Goal: Transaction & Acquisition: Purchase product/service

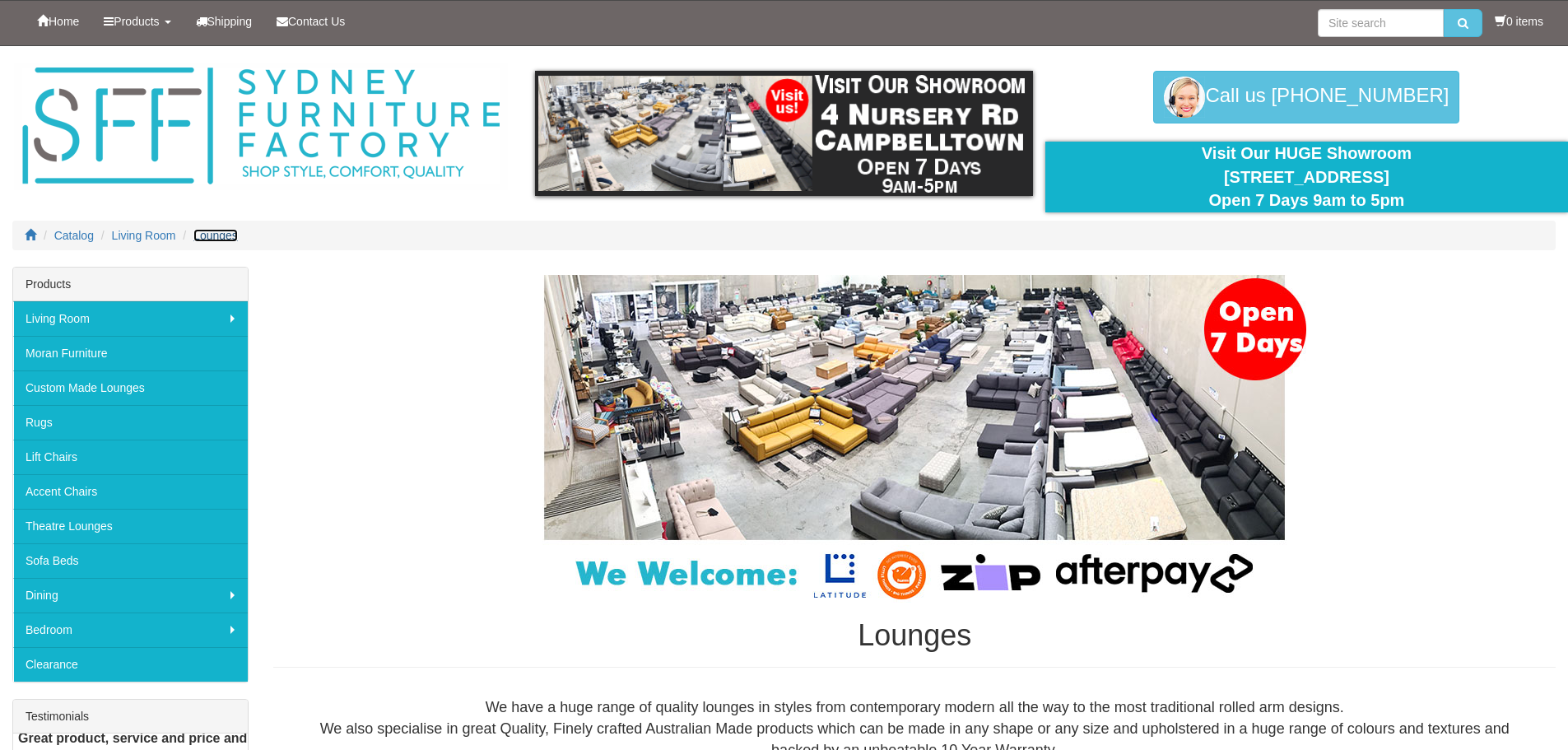
click at [219, 233] on span "Lounges" at bounding box center [216, 235] width 45 height 13
click at [218, 233] on span "Lounges" at bounding box center [216, 235] width 45 height 13
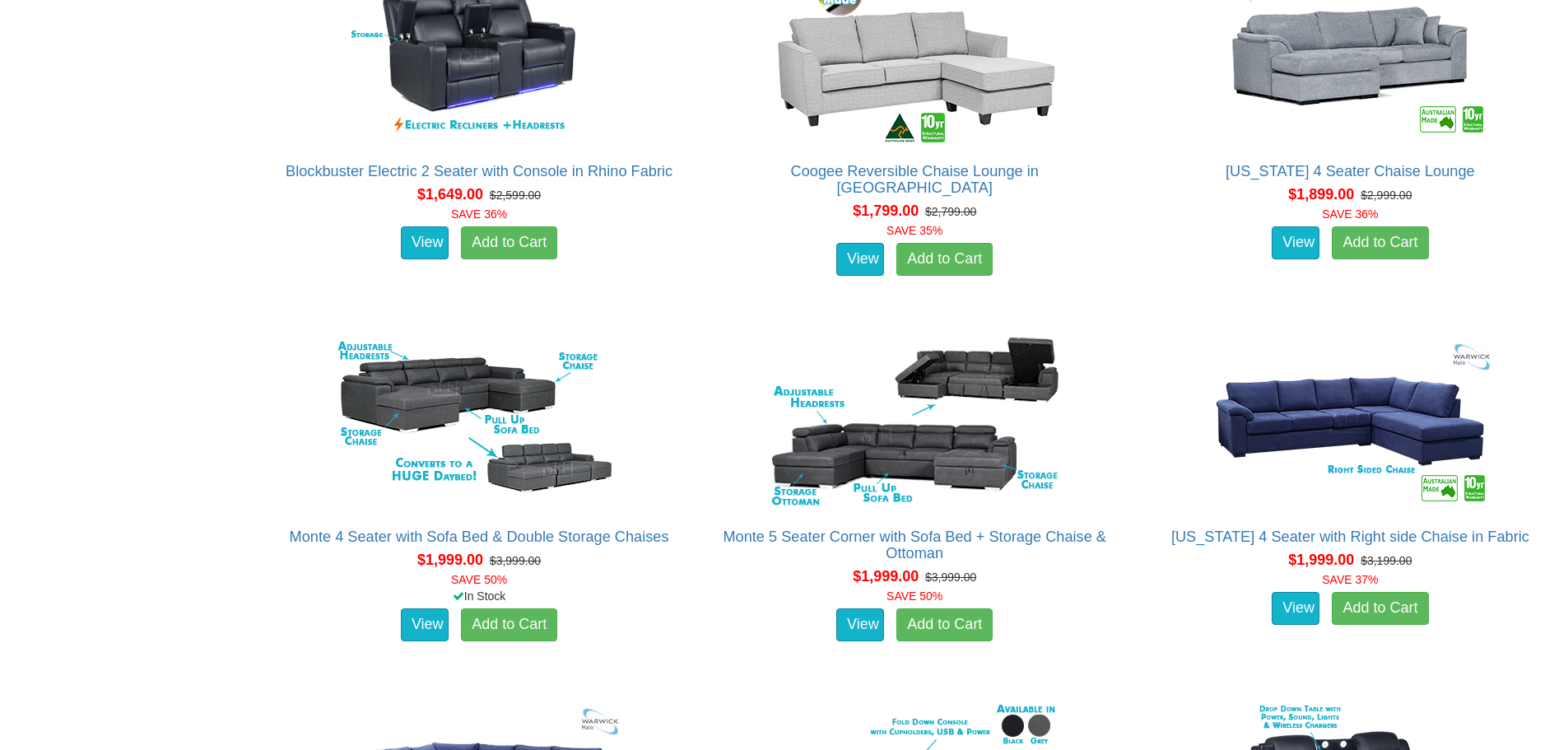
scroll to position [2098, 0]
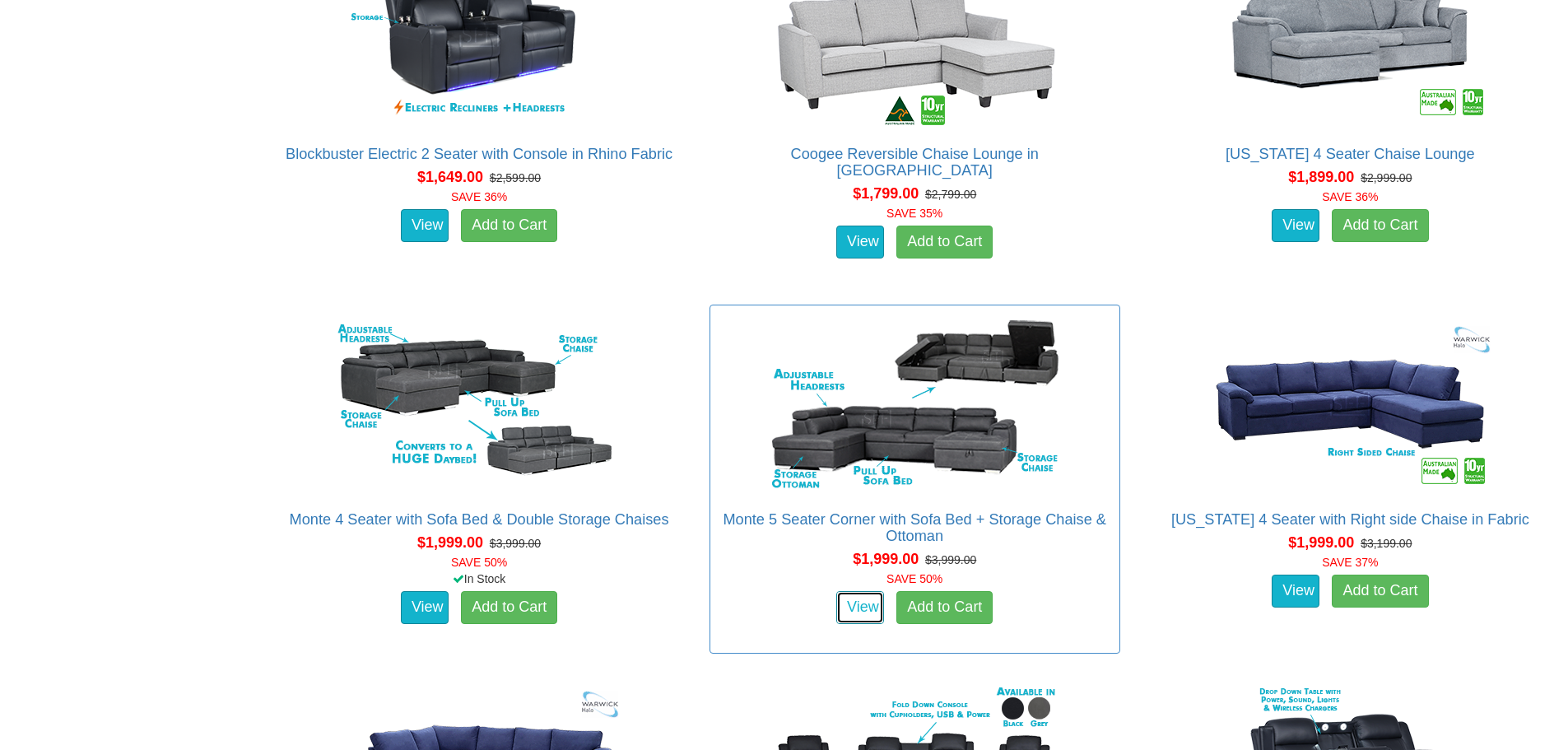
click at [851, 604] on link "View" at bounding box center [860, 607] width 48 height 33
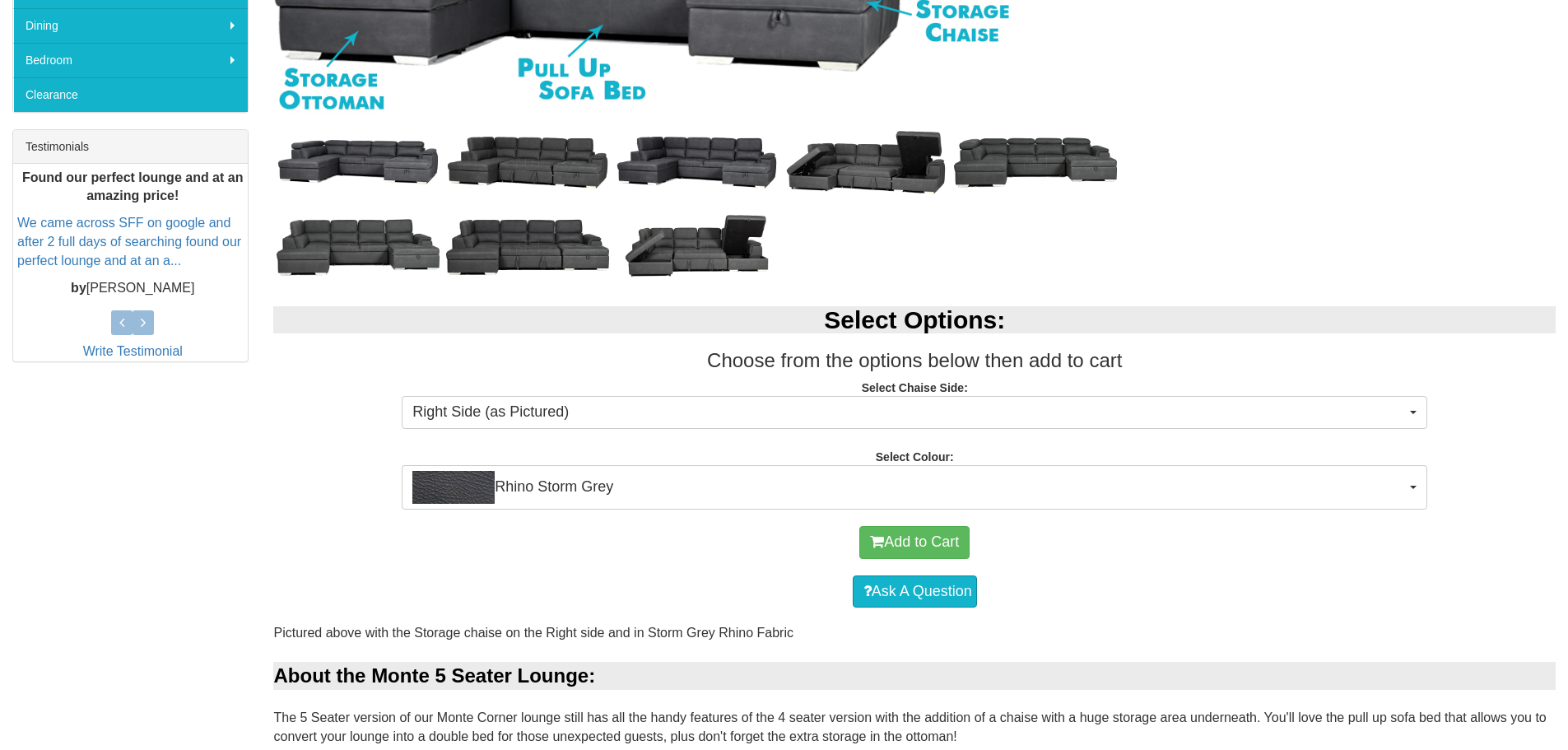
scroll to position [624, 0]
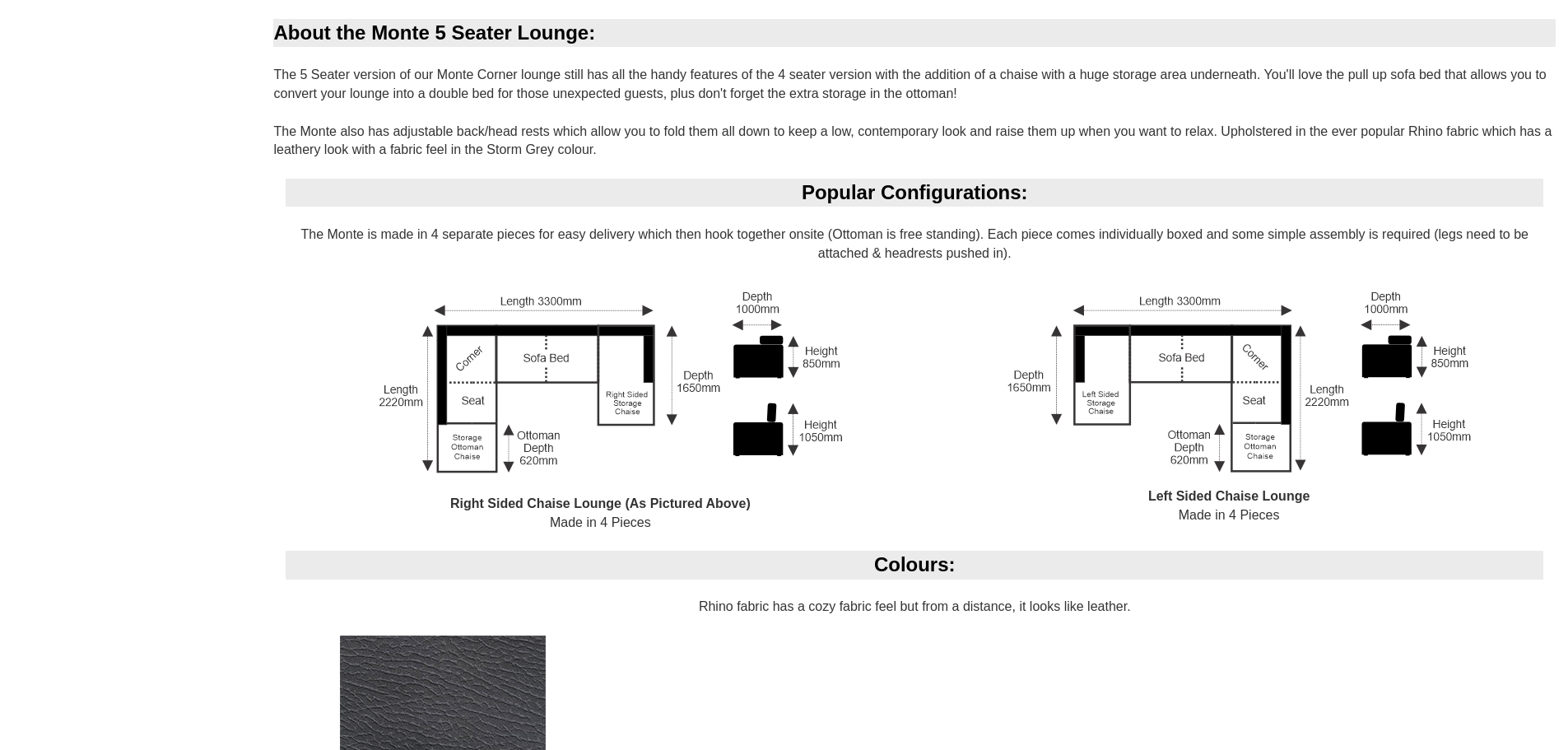
click at [1480, 386] on div "Left Sided Chaise Lounge Made in 4 Pieces" at bounding box center [1229, 413] width 629 height 262
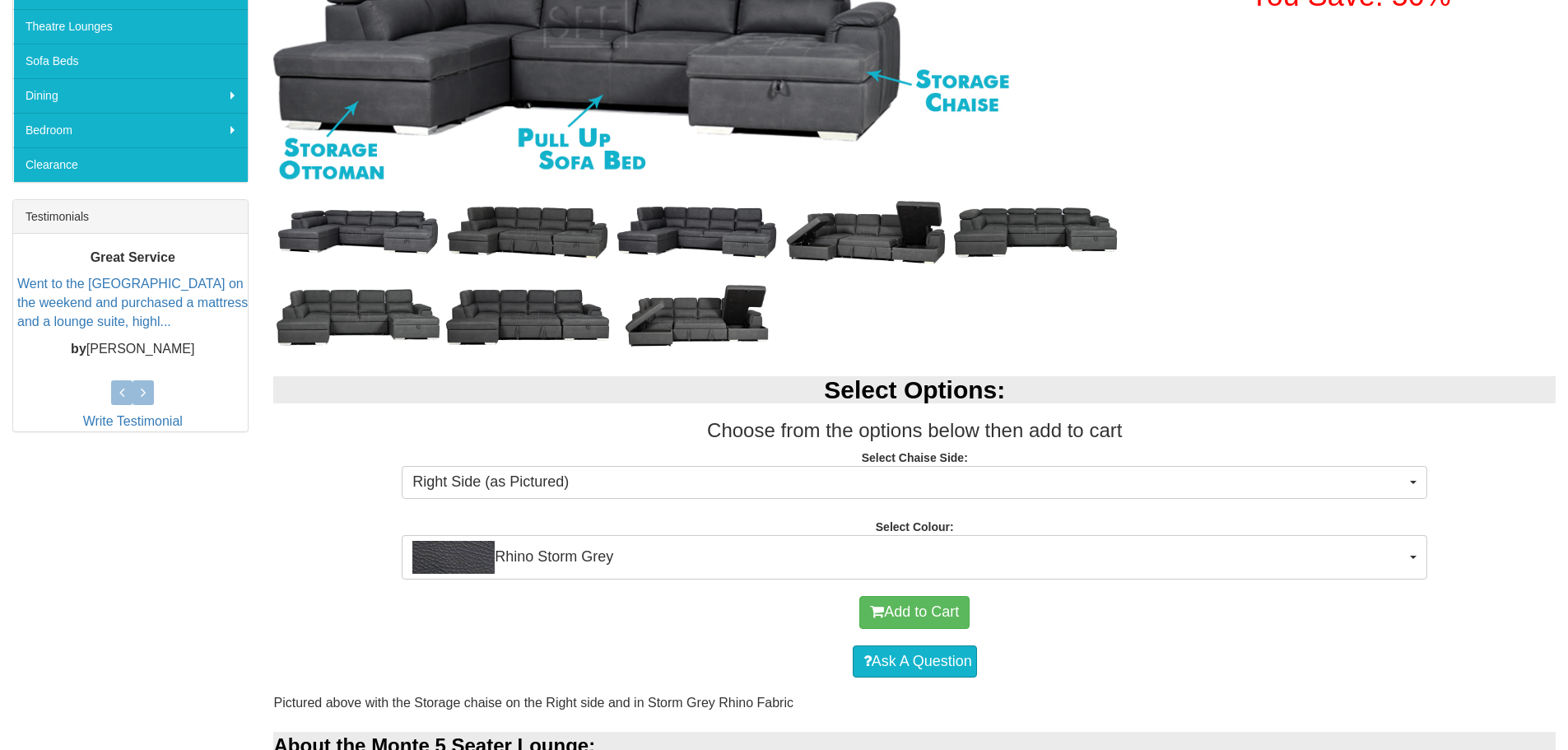
scroll to position [496, 0]
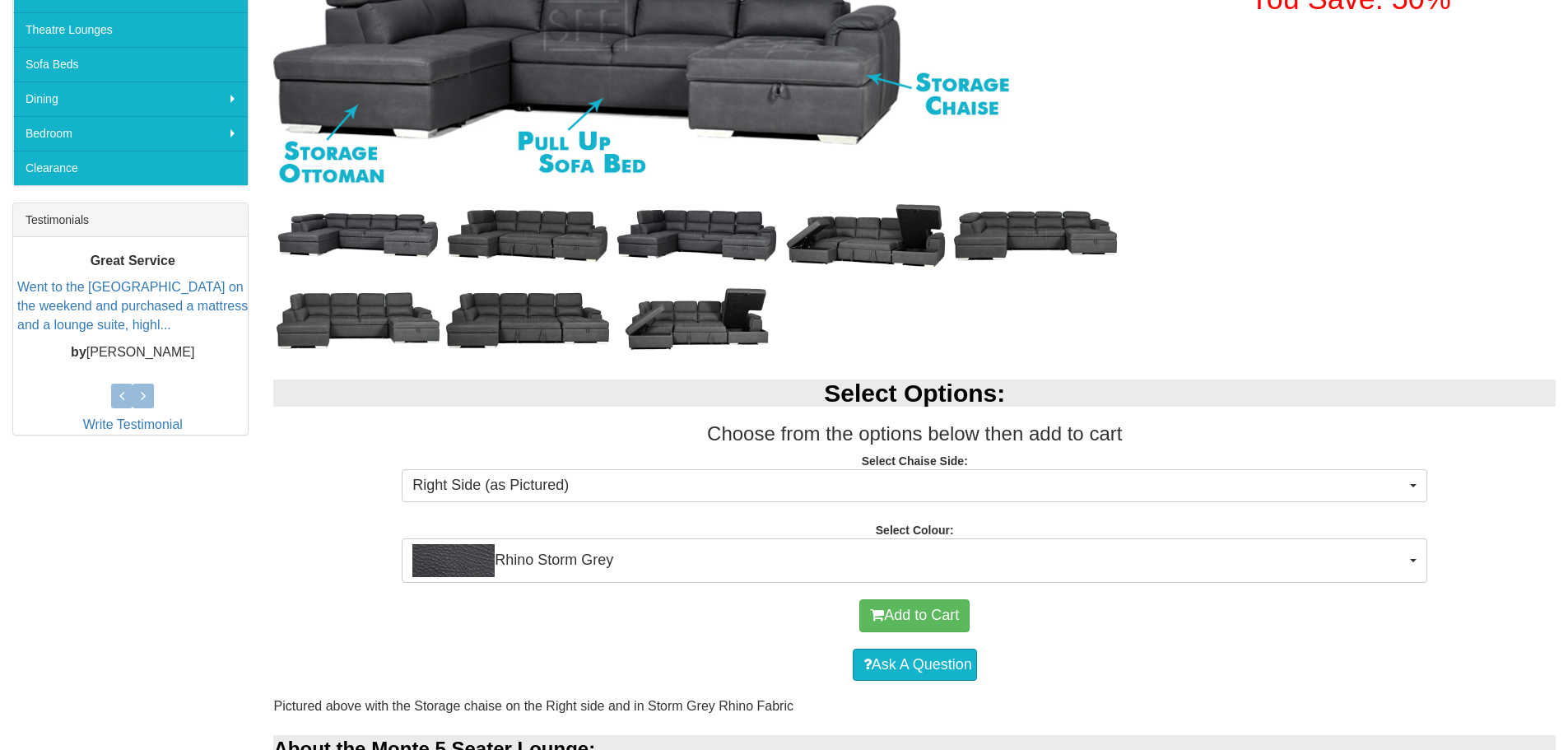
drag, startPoint x: 1520, startPoint y: 160, endPoint x: 1516, endPoint y: 116, distance: 44.2
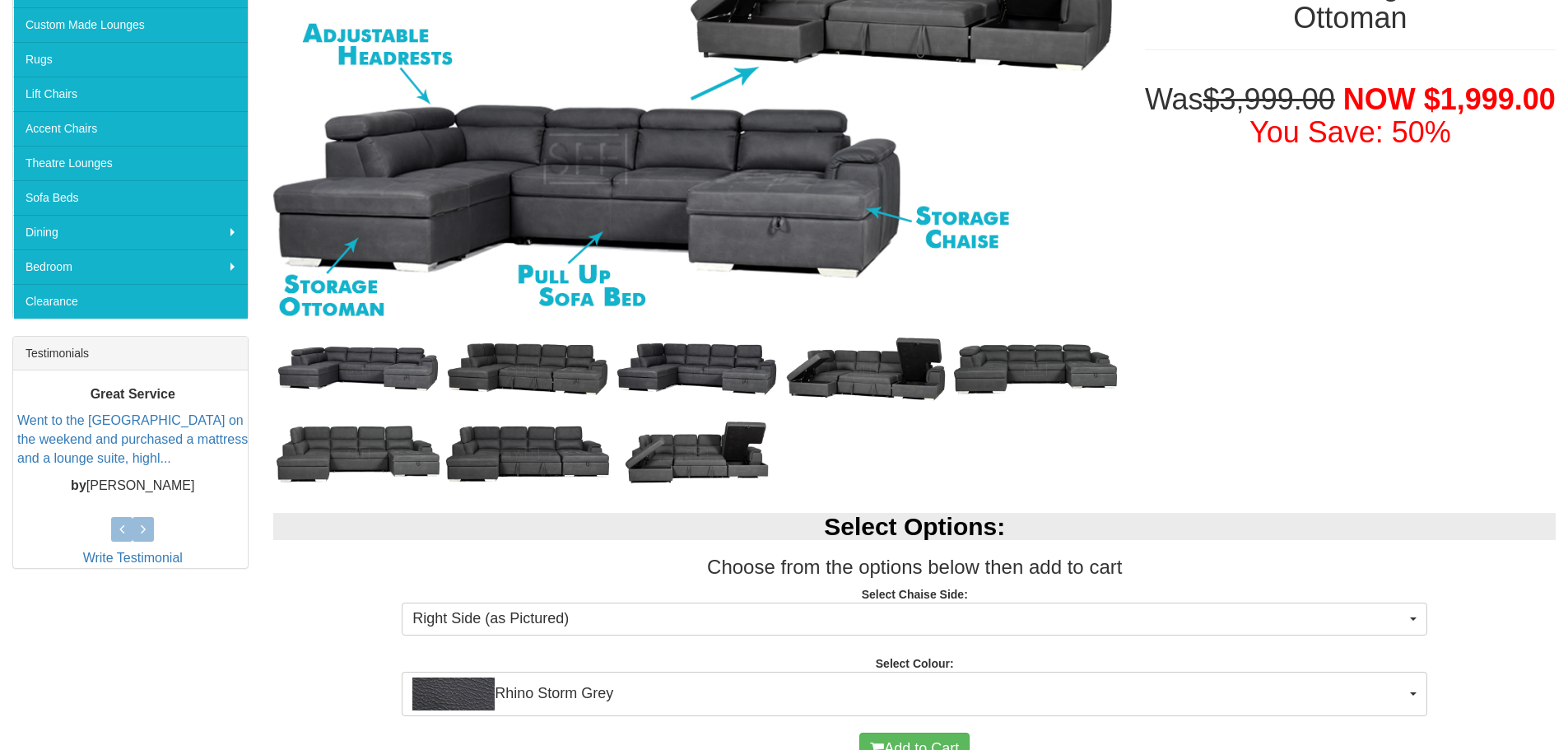
scroll to position [357, 0]
